Goal: Information Seeking & Learning: Compare options

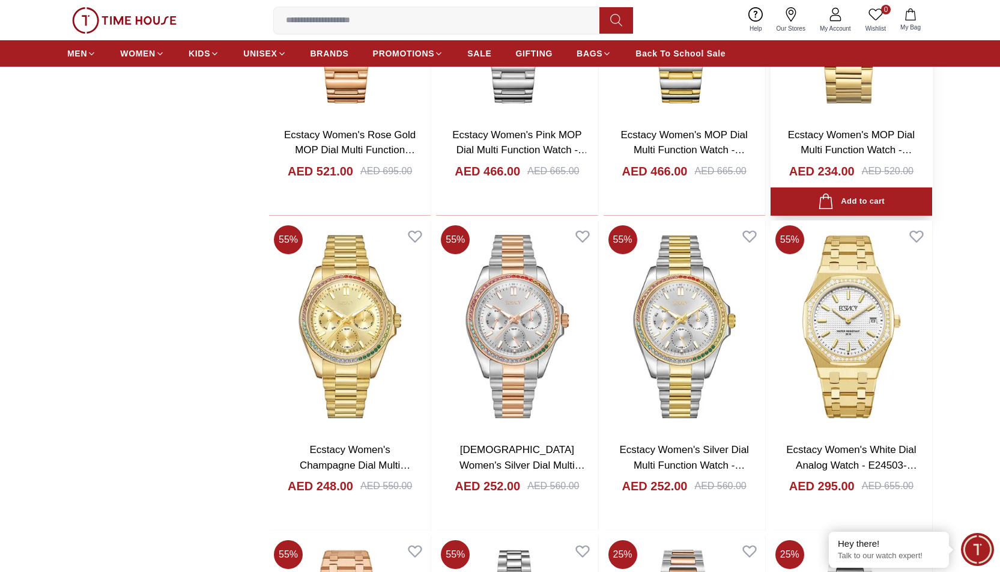
scroll to position [50994, 0]
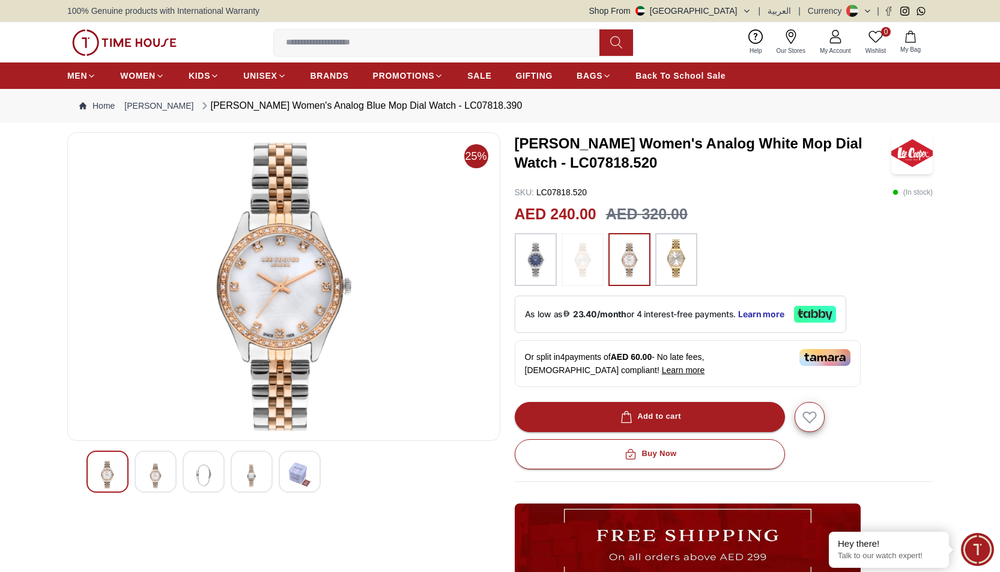
click at [296, 478] on img at bounding box center [300, 475] width 22 height 28
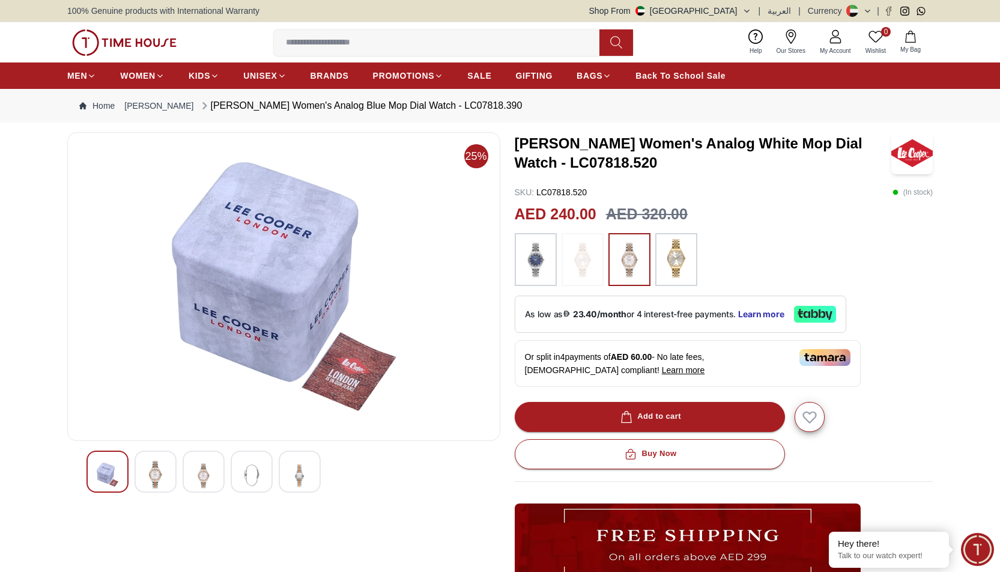
click at [144, 474] on div at bounding box center [156, 471] width 42 height 42
